Goal: Navigation & Orientation: Go to known website

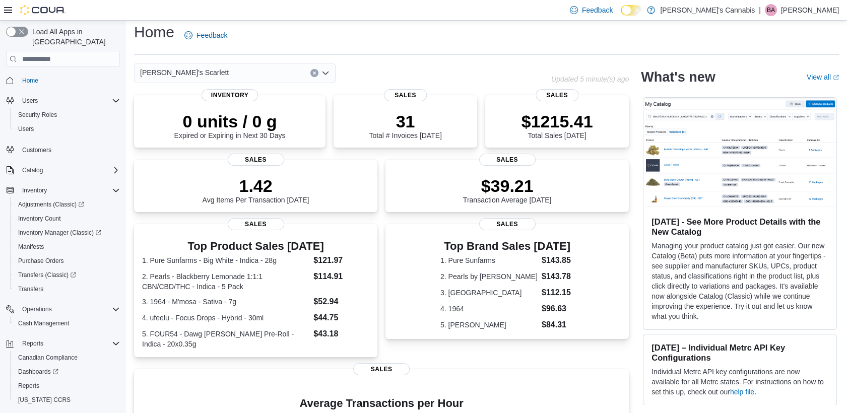
scroll to position [174, 0]
